Goal: Task Accomplishment & Management: Manage account settings

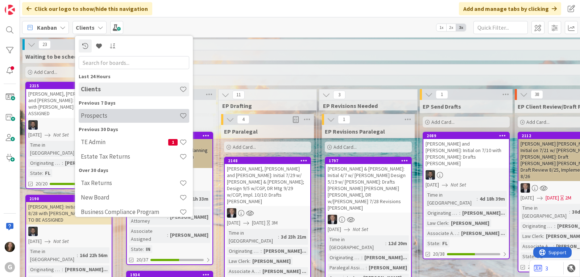
click at [89, 118] on h4 "Prospects" at bounding box center [130, 115] width 99 height 7
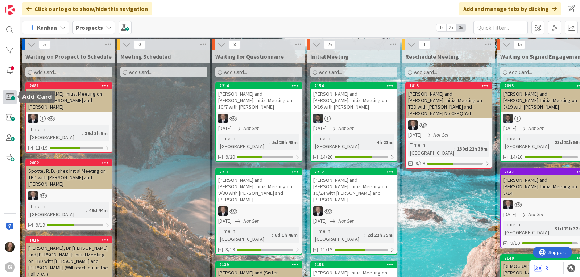
click at [7, 100] on span at bounding box center [10, 97] width 14 height 14
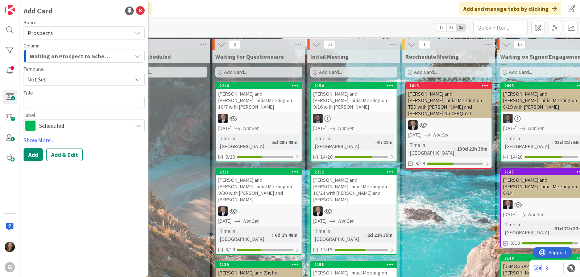
click at [138, 80] on icon at bounding box center [138, 79] width 6 height 6
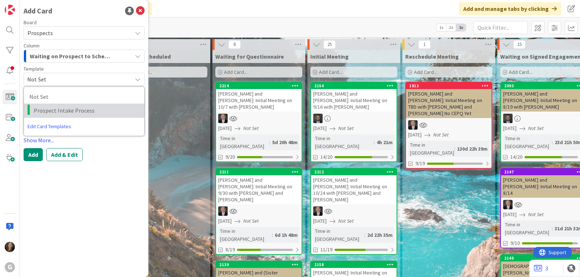
click at [119, 112] on span "Prospect Intake Process" at bounding box center [86, 110] width 105 height 9
type textarea "x"
type textarea "Prospect Intake Process"
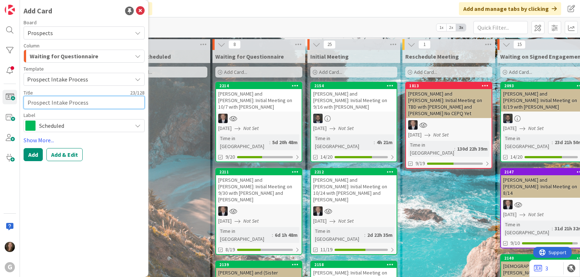
drag, startPoint x: 94, startPoint y: 103, endPoint x: 21, endPoint y: 104, distance: 72.9
click at [21, 104] on div "Add Card Board Prospects Column Waiting for Questionnaire Template Prospect Int…" at bounding box center [84, 138] width 128 height 277
type textarea "x"
type textarea "L"
type textarea "x"
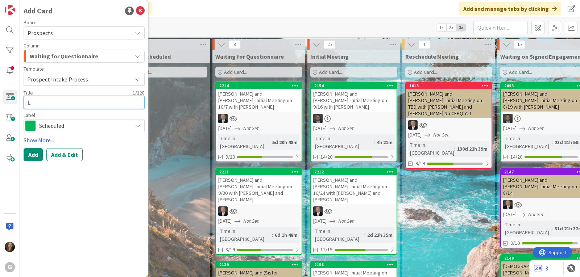
type textarea "La"
type textarea "x"
type textarea "Las"
type textarea "x"
type textarea "Last"
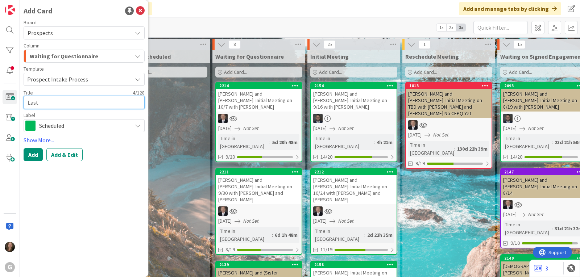
type textarea "x"
type textarea "Last"
type textarea "x"
type textarea "Last N"
type textarea "x"
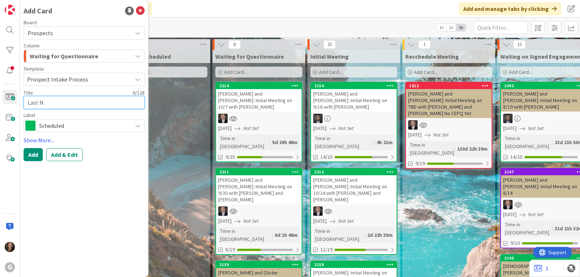
type textarea "Last Na"
type textarea "x"
type textarea "Last Nam"
type textarea "x"
type textarea "Last Name"
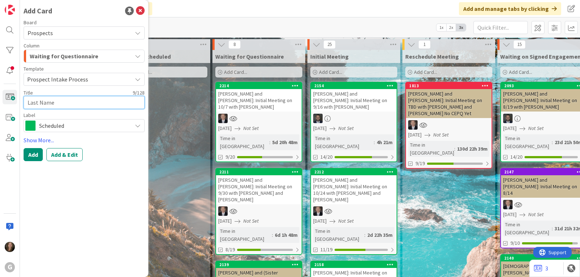
type textarea "x"
type textarea "Last Name,"
type textarea "x"
type textarea "Last Name,"
type textarea "x"
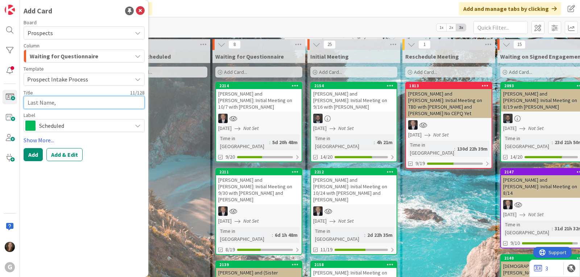
type textarea "Last Name, F"
type textarea "x"
type textarea "Last Name, Fi"
type textarea "x"
type textarea "Last Name, Fir"
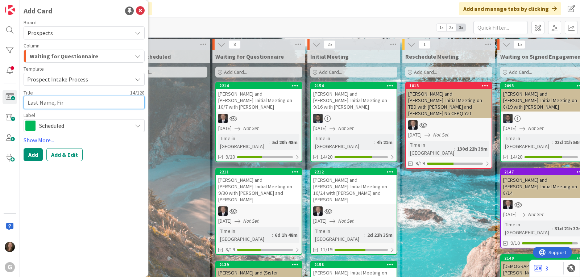
type textarea "x"
type textarea "Last Name, Firs"
type textarea "x"
type textarea "Last Name, First"
type textarea "x"
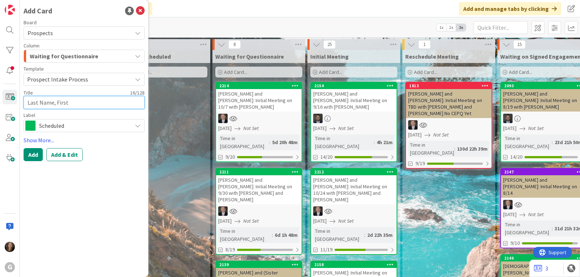
type textarea "Last Name, First"
type textarea "x"
type textarea "Last Name, First a"
type textarea "x"
type textarea "Last Name, First an"
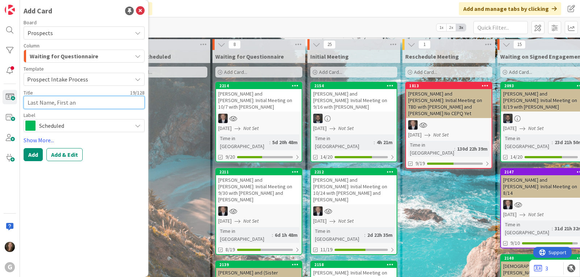
type textarea "x"
type textarea "Last Name, First and"
type textarea "x"
type textarea "Last Name, First and"
type textarea "x"
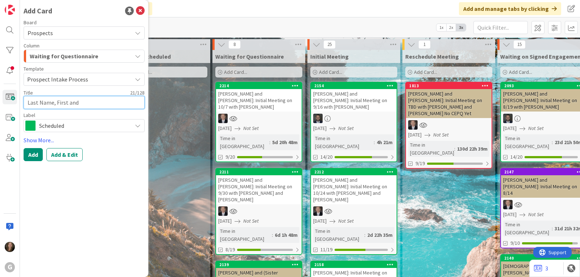
type textarea "Last Name, First and F"
type textarea "x"
type textarea "Last Name, First and Fi"
type textarea "x"
type textarea "Last Name, First and Fir"
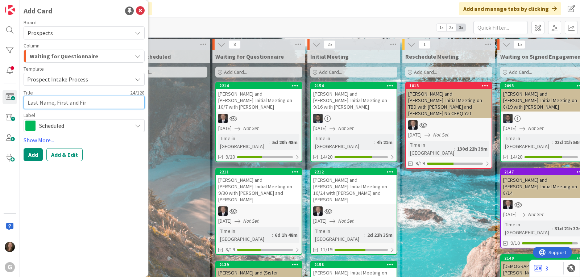
type textarea "x"
type textarea "Last Name, First and Firs"
type textarea "x"
type textarea "Last Name, First and First"
type textarea "x"
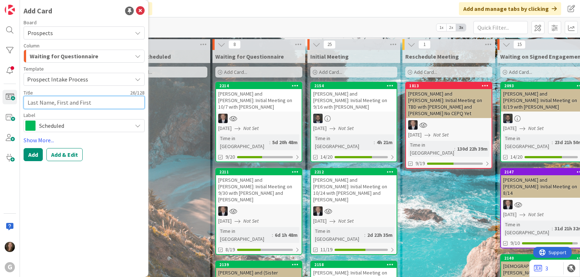
type textarea "Last Name, First and First:"
type textarea "x"
type textarea "Last Name, First and First:"
type textarea "x"
type textarea "Last Name, First and First: I"
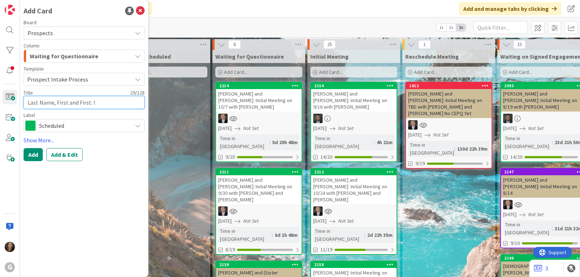
type textarea "x"
type textarea "Last Name, First and First: In"
type textarea "x"
type textarea "Last Name, First and First: Ini"
type textarea "x"
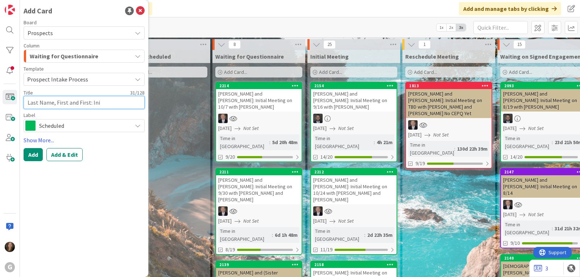
type textarea "Last Name, First and First: Init"
type textarea "x"
type textarea "Last Name, First and First: Initi"
type textarea "x"
type textarea "Last Name, First and First: Initia"
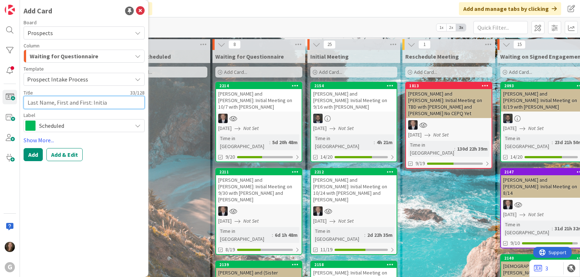
type textarea "x"
type textarea "Last Name, First and First: Initial"
type textarea "x"
type textarea "Last Name, First and First: Initial"
type textarea "x"
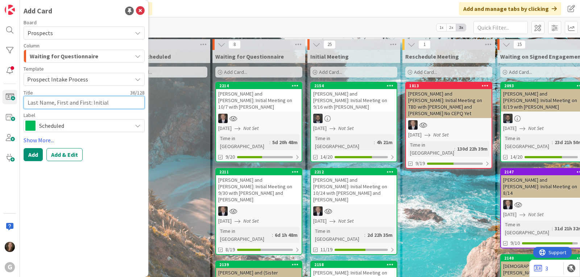
type textarea "Last Name, First and First: Initial M"
type textarea "x"
type textarea "Last Name, First and First: Initial Me"
type textarea "x"
type textarea "Last Name, First and First: Initial Mee"
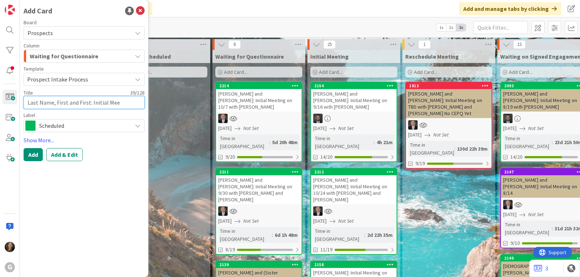
type textarea "x"
type textarea "Last Name, First and First: Initial Meet"
type textarea "x"
type textarea "Last Name, First and First: Initial Meeti"
type textarea "x"
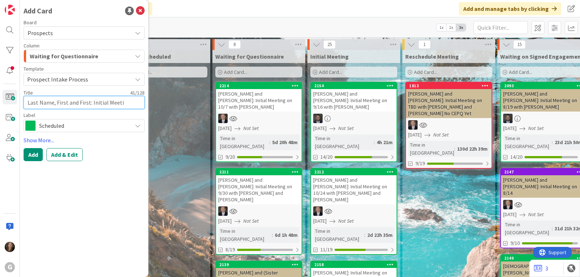
type textarea "Last Name, First and First: Initial Meetin"
type textarea "x"
type textarea "Last Name, First and First: Initial Meetin"
type textarea "x"
type textarea "Last Name, First and First: Initial Meetin o"
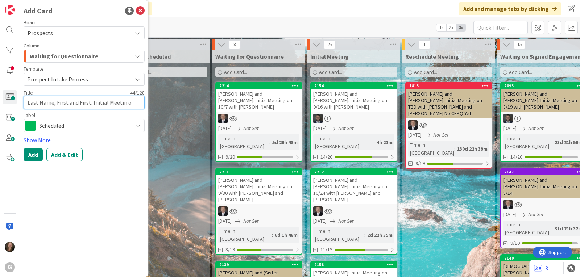
type textarea "x"
type textarea "Last Name, First and First: Initial Meetin"
type textarea "x"
type textarea "Last Name, First and First: Initial Meetin"
type textarea "x"
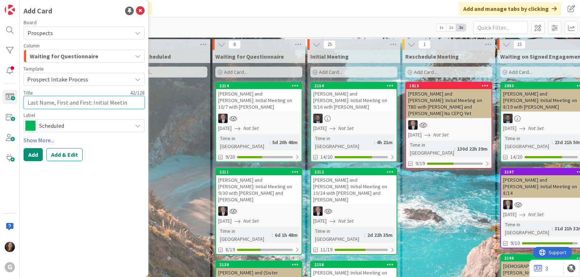
type textarea "Last Name, First and First: Initial Meeting"
type textarea "x"
type textarea "Last Name, First and First: Initial Meeting"
type textarea "x"
type textarea "Last Name, First and First: Initial Meeting o"
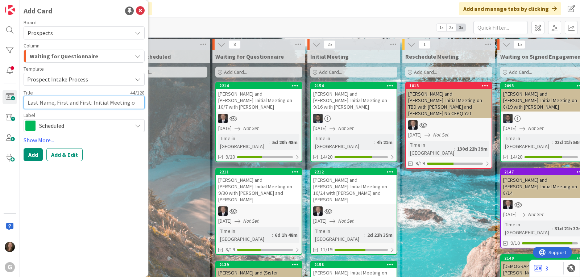
type textarea "x"
type textarea "Last Name, First and First: Initial Meeting on"
type textarea "x"
type textarea "Last Name, First and First: Initial Meeting on"
type textarea "x"
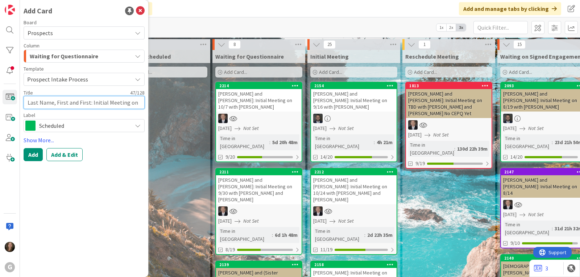
type textarea "Last Name, First and First: Initial Meeting on 9"
type textarea "x"
type textarea "Last Name, First and First: Initial Meeting on 9/"
type textarea "x"
type textarea "Last Name, First and First: Initial Meeting on 9/1"
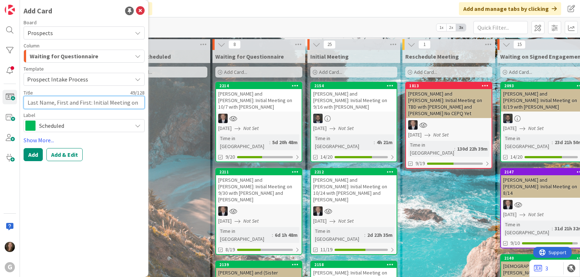
type textarea "x"
type textarea "Last Name, First and First: Initial Meeting on 9/15"
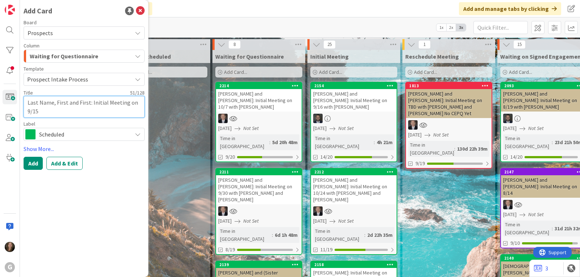
type textarea "x"
type textarea "Last Name, First and First: Initial Meeting on 9/15"
type textarea "x"
type textarea "Last Name, First and First: Initial Meeting on 9/15 w"
type textarea "x"
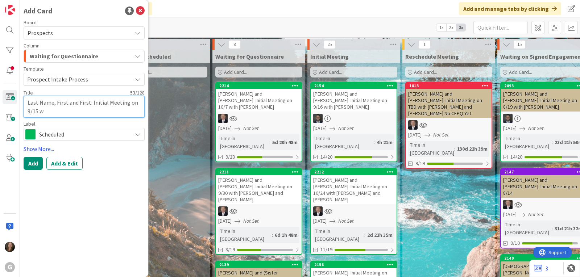
type textarea "Last Name, First and First: Initial Meeting on 9/15 wi"
type textarea "x"
type textarea "Last Name, First and First: Initial Meeting on 9/15 wit"
type textarea "x"
type textarea "Last Name, First and First: Initial Meeting on 9/15 with"
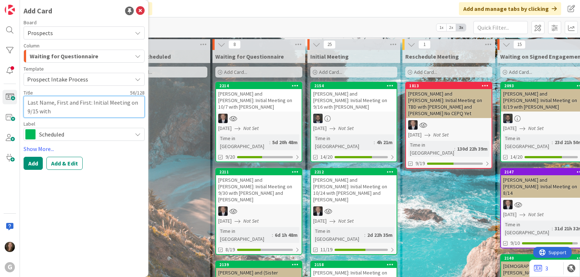
type textarea "x"
type textarea "Last Name, First and First: Initial Meeting on 9/15 with"
type textarea "x"
type textarea "Last Name, First and First: Initial Meeting on 9/15 with B"
type textarea "x"
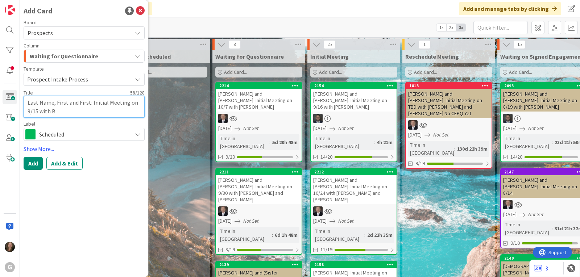
type textarea "Last Name, First and First: Initial Meeting on 9/15 with Br"
type textarea "x"
type textarea "Last Name, First and First: Initial Meeting on 9/15 with Bra"
type textarea "x"
type textarea "Last Name, First and First: Initial Meeting on 9/15 with [PERSON_NAME]"
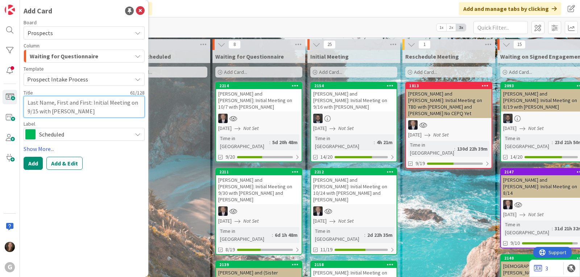
type textarea "x"
type textarea "Last Name, First and First: Initial Meeting on 9/15 with [PERSON_NAME]"
type textarea "x"
type textarea "Last Name, First and First: Initial Meeting on 9/15 with [PERSON_NAME]"
type textarea "x"
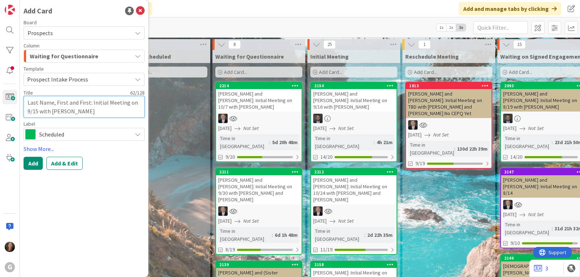
type textarea "Last Name, First and First: Initial Meeting on 9/15 with [PERSON_NAME]"
type textarea "x"
type textarea "Last Name, First and First: Initial Meeting on 9/15 with [PERSON_NAME] and"
type textarea "x"
type textarea "Last Name, First and First: Initial Meeting on 9/15 with [PERSON_NAME] and"
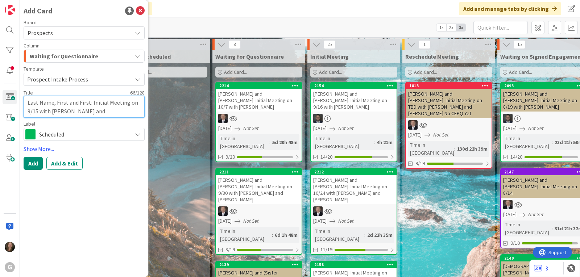
type textarea "x"
type textarea "Last Name, First and First: Initial Meeting on 9/15 with [PERSON_NAME] and C"
type textarea "x"
type textarea "Last Name, First and First: Initial Meeting on 9/15 with [PERSON_NAME] and [PER…"
type textarea "x"
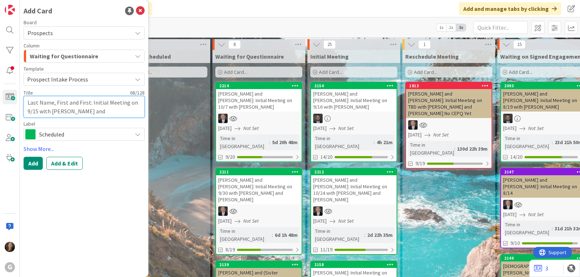
type textarea "Last Name, First and First: Initial Meeting on 9/15 with [PERSON_NAME] and [PER…"
type textarea "x"
type textarea "Last Name, First and First: Initial Meeting on 9/15 with [PERSON_NAME] and Chri"
type textarea "x"
type textarea "Last Name, First and First: Initial Meeting on 9/15 with [PERSON_NAME] and [PER…"
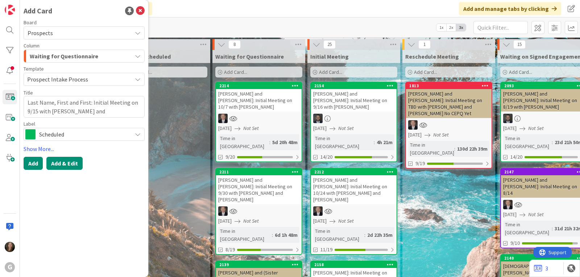
click at [66, 162] on button "Add & Edit" at bounding box center [64, 163] width 36 height 13
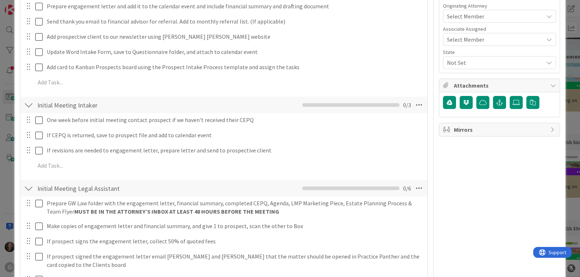
scroll to position [109, 0]
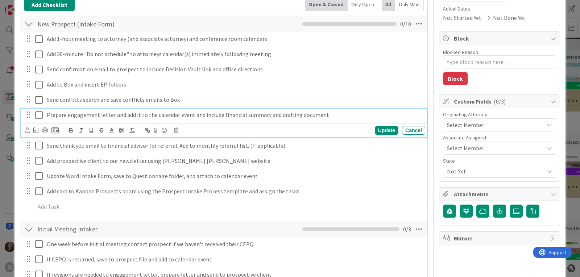
click at [74, 116] on p "Prepare engagement letter and add it to the calendar event and include financia…" at bounding box center [235, 115] width 376 height 8
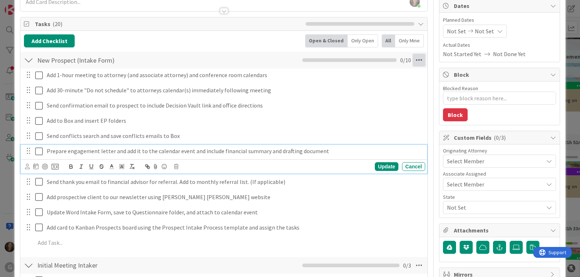
click at [414, 61] on icon at bounding box center [419, 60] width 13 height 13
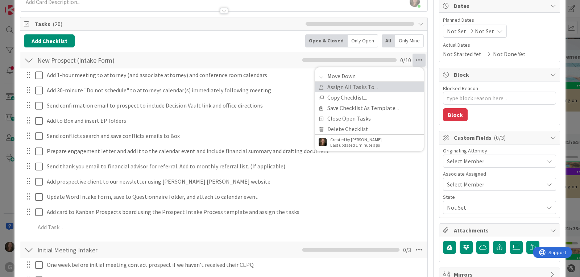
click at [389, 91] on link "Assign All Tasks To..." at bounding box center [369, 87] width 109 height 11
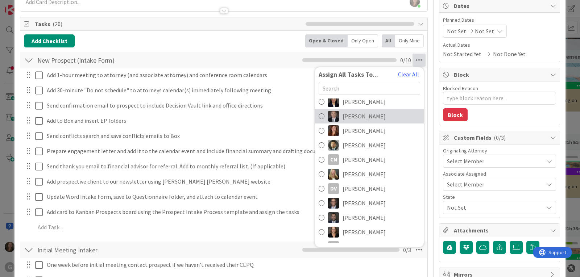
scroll to position [43, 0]
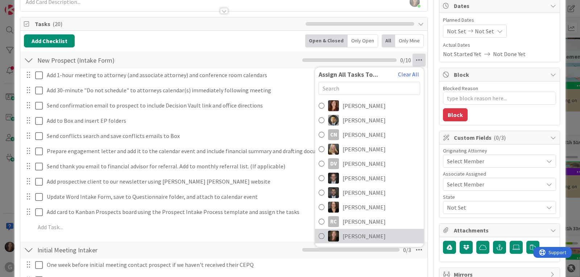
click at [357, 233] on span "[PERSON_NAME]" at bounding box center [364, 236] width 43 height 9
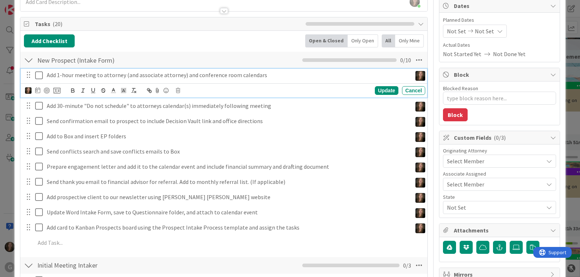
click at [41, 73] on icon at bounding box center [39, 75] width 8 height 9
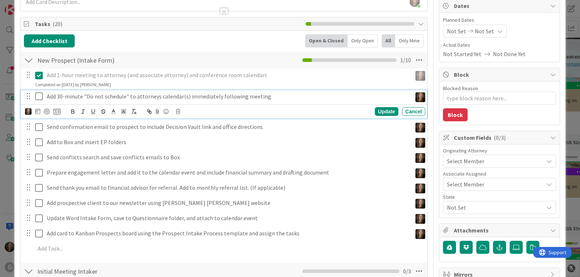
click at [39, 96] on icon at bounding box center [39, 96] width 8 height 9
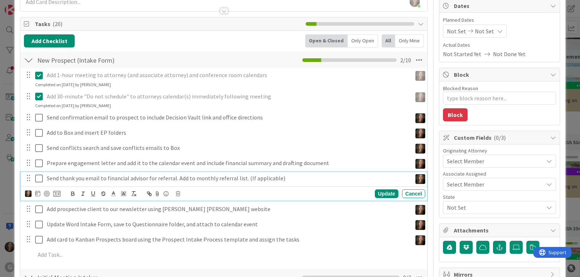
click at [96, 178] on p "Send thank you email to financial advisor for referral. Add to monthly referral…" at bounding box center [228, 178] width 362 height 8
click at [178, 195] on icon at bounding box center [178, 193] width 4 height 5
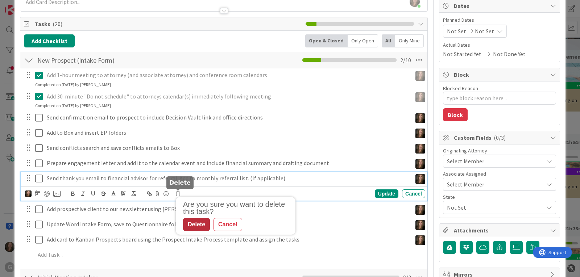
click at [192, 225] on div "Delete" at bounding box center [196, 224] width 27 height 13
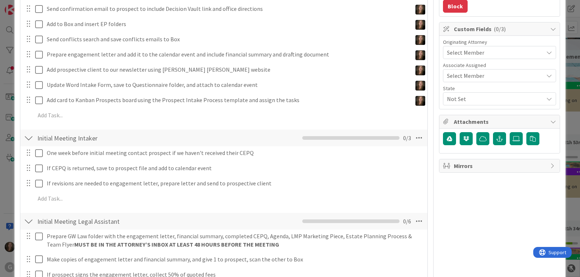
scroll to position [217, 0]
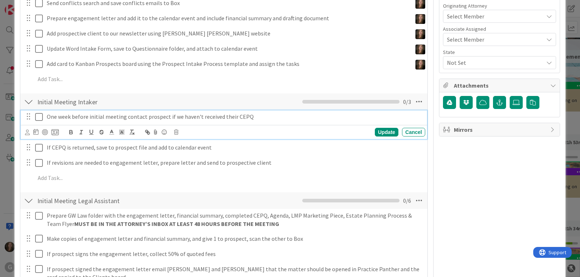
click at [82, 117] on p "One week before initial meeting contact prospect if we haven't received their C…" at bounding box center [235, 117] width 376 height 8
click at [37, 133] on icon at bounding box center [35, 132] width 5 height 6
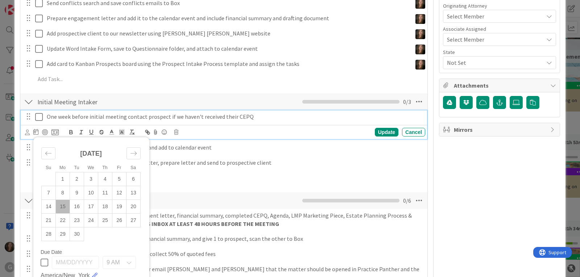
scroll to position [181, 0]
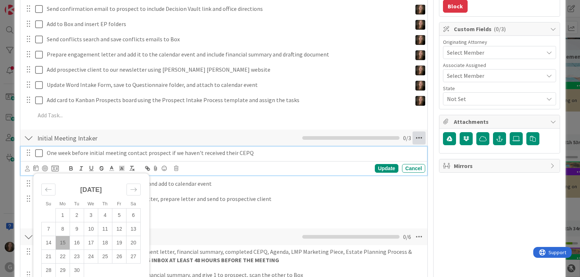
click at [414, 141] on icon at bounding box center [419, 138] width 13 height 13
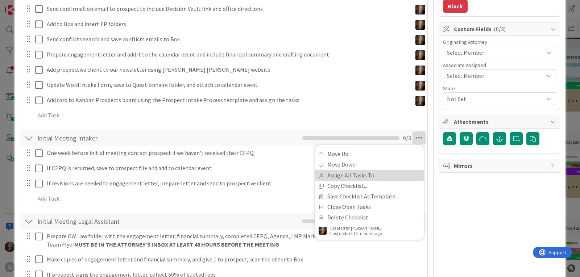
click at [324, 178] on link "Assign All Tasks To..." at bounding box center [369, 175] width 109 height 11
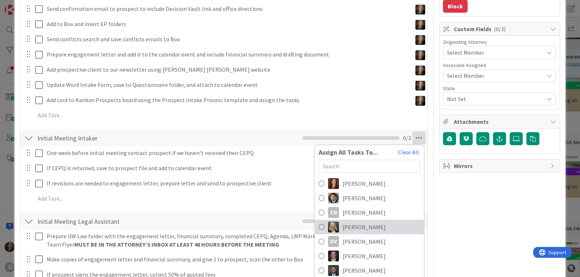
scroll to position [362, 0]
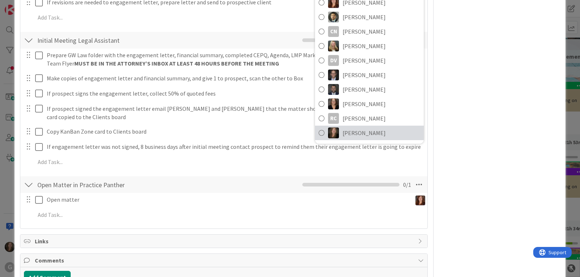
click at [350, 134] on span "[PERSON_NAME]" at bounding box center [364, 133] width 43 height 9
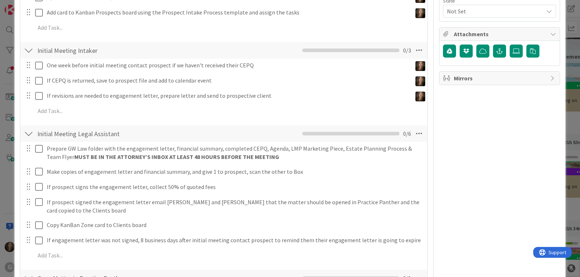
scroll to position [266, 0]
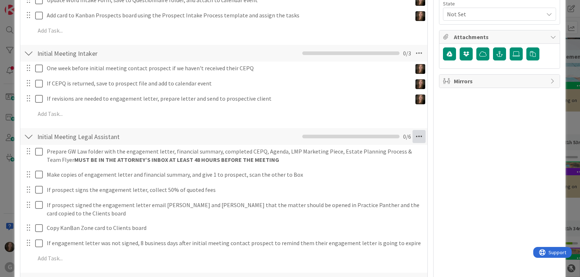
click at [414, 138] on icon at bounding box center [419, 136] width 13 height 13
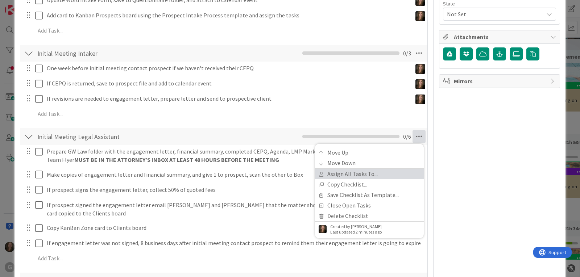
click at [370, 172] on link "Assign All Tasks To..." at bounding box center [369, 174] width 109 height 11
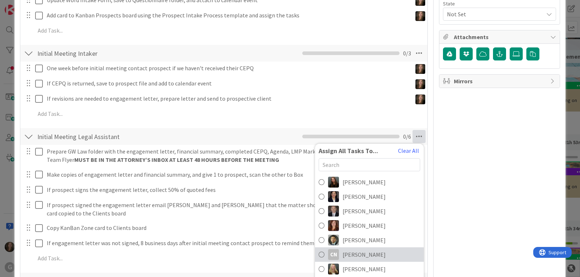
click at [343, 254] on span "[PERSON_NAME]" at bounding box center [364, 254] width 43 height 9
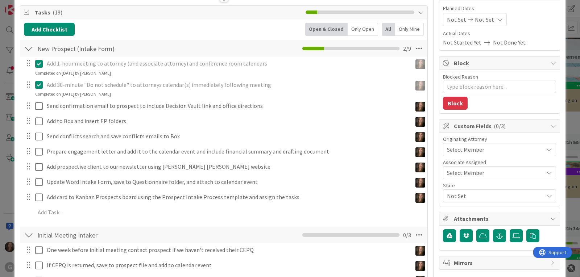
scroll to position [0, 0]
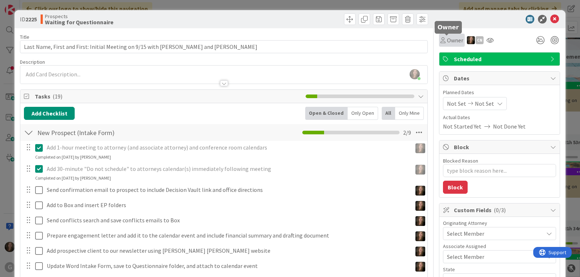
click at [440, 40] on icon at bounding box center [442, 40] width 5 height 6
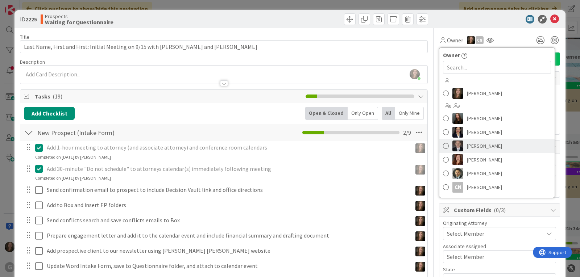
click at [443, 145] on span at bounding box center [446, 146] width 6 height 11
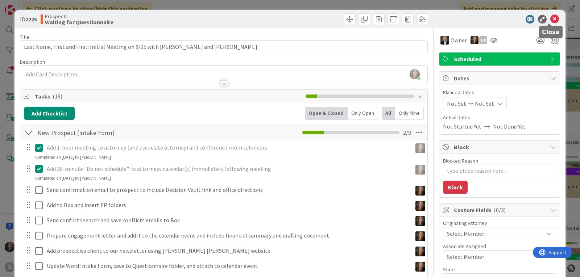
click at [550, 18] on icon at bounding box center [554, 19] width 9 height 9
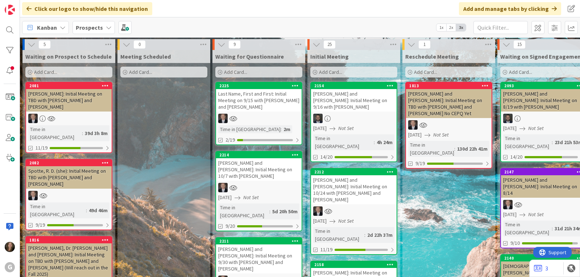
click at [240, 96] on div "Last Name, First and First: Initial Meeting on 9/15 with [PERSON_NAME] and [PER…" at bounding box center [259, 100] width 86 height 22
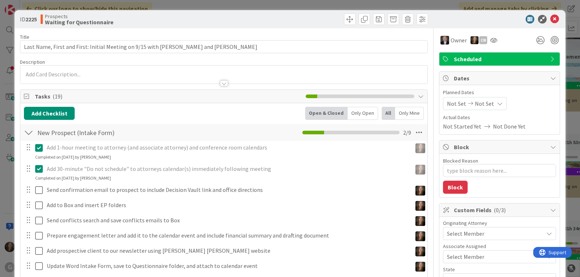
type textarea "x"
click at [443, 102] on div "Not Set Not Set" at bounding box center [475, 103] width 64 height 13
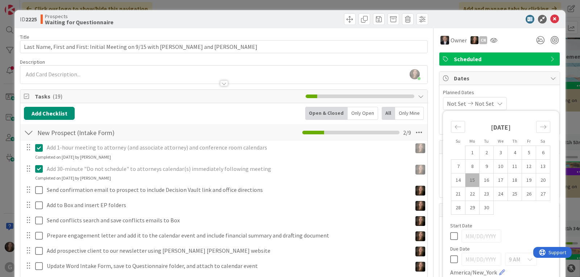
click at [467, 182] on td "15" at bounding box center [472, 181] width 14 height 14
type input "[DATE]"
type textarea "x"
click at [529, 95] on span "Planned Dates" at bounding box center [499, 93] width 113 height 8
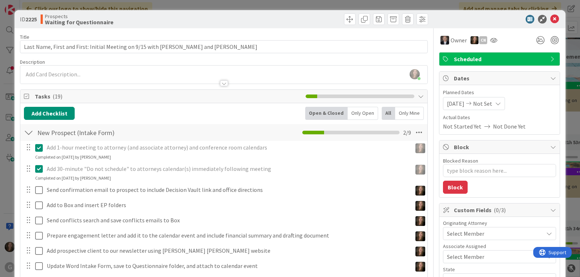
click at [508, 108] on div "[DATE] Not Set Su Mo Tu We Th Fr Sa [DATE] 1 2 3 4 5 6 7 8 9 10 11 12 13 14 15 …" at bounding box center [499, 103] width 113 height 13
click at [501, 105] on icon at bounding box center [498, 104] width 6 height 6
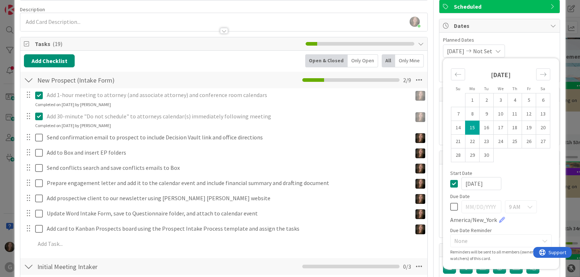
scroll to position [72, 0]
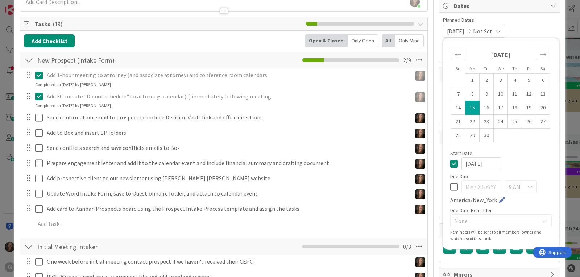
click at [450, 189] on icon at bounding box center [454, 187] width 8 height 9
type input "[DATE]"
type textarea "x"
click at [450, 186] on icon at bounding box center [454, 187] width 8 height 9
click at [523, 33] on div "[DATE] Not Set Su Mo Tu We Th Fr Sa [DATE] 1 2 3 4 5 6 7 8 9 10 11 12 13 14 15 …" at bounding box center [499, 31] width 113 height 13
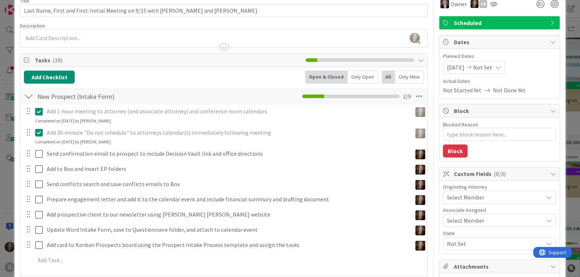
scroll to position [0, 0]
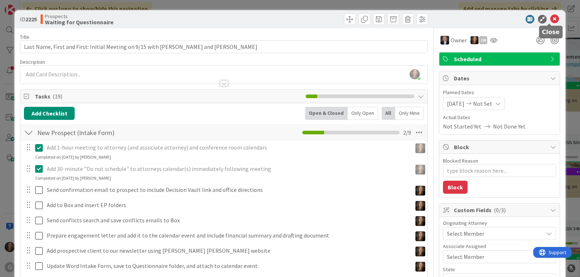
click at [550, 18] on icon at bounding box center [554, 19] width 9 height 9
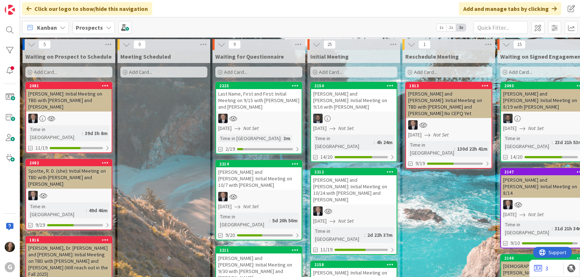
click at [332, 176] on div "[PERSON_NAME] and [PERSON_NAME]: Initial Meeting on 10/24 with [PERSON_NAME] an…" at bounding box center [354, 189] width 86 height 29
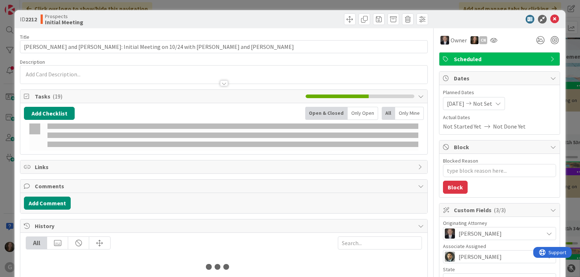
type textarea "x"
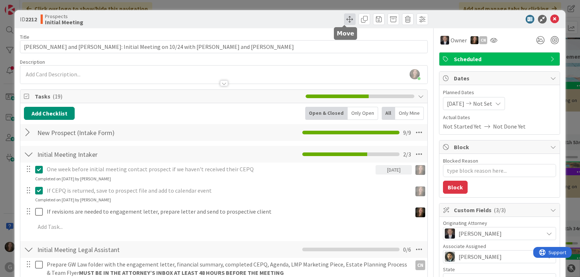
click at [344, 14] on span at bounding box center [350, 19] width 12 height 12
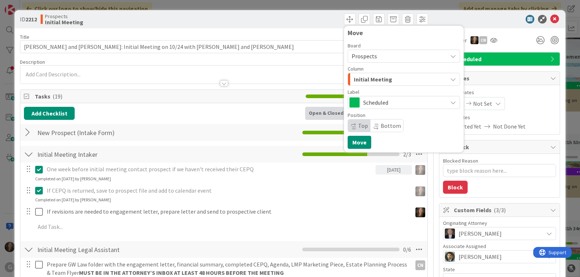
click at [386, 76] on div "Initial Meeting" at bounding box center [399, 80] width 95 height 12
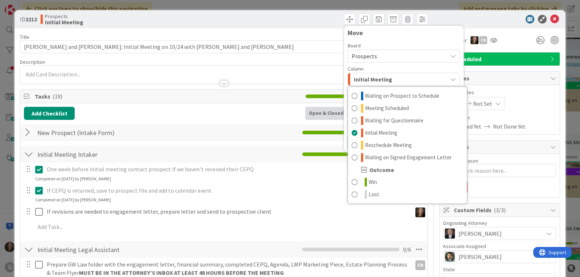
click at [435, 17] on div at bounding box center [496, 19] width 128 height 9
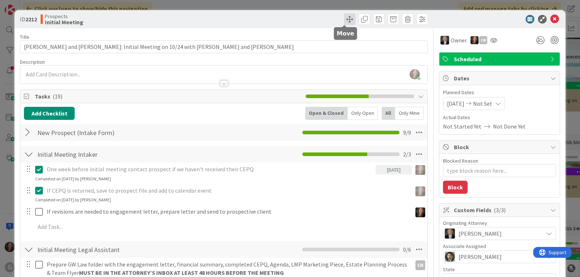
click at [344, 22] on span at bounding box center [350, 19] width 12 height 12
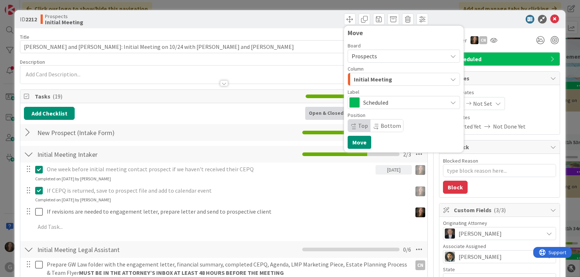
click at [434, 82] on div "Initial Meeting" at bounding box center [399, 80] width 95 height 12
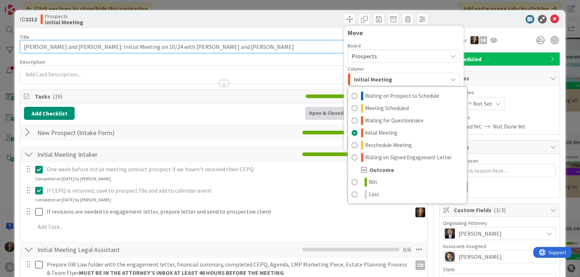
click at [253, 48] on input "[PERSON_NAME] and [PERSON_NAME]: Initial Meeting on 10/24 with [PERSON_NAME] an…" at bounding box center [224, 46] width 408 height 13
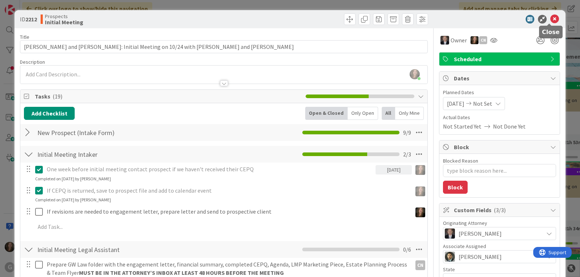
click at [550, 16] on icon at bounding box center [554, 19] width 9 height 9
